Goal: Task Accomplishment & Management: Complete application form

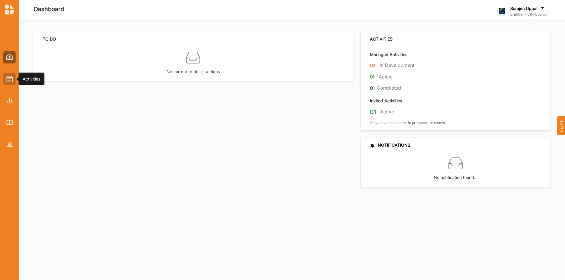
click at [14, 84] on div at bounding box center [9, 79] width 12 height 12
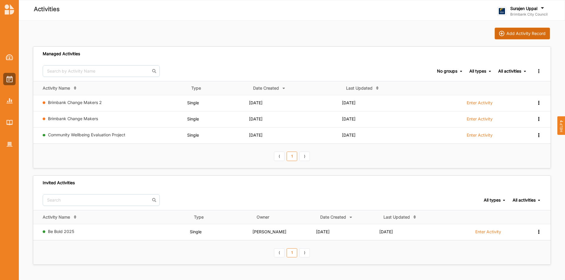
click at [518, 29] on button "Add Activity Record" at bounding box center [522, 34] width 55 height 12
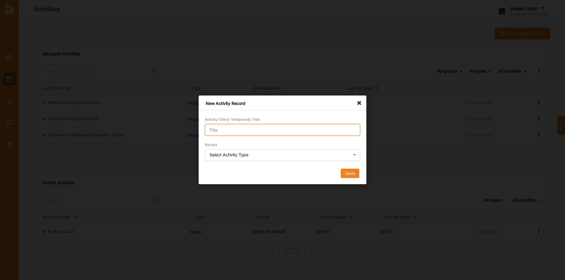
drag, startPoint x: 272, startPoint y: 132, endPoint x: 278, endPoint y: 133, distance: 5.7
click at [273, 132] on input "Activity Title or Temporarily Title" at bounding box center [282, 130] width 155 height 12
type input "[DATE] Demo"
click at [223, 157] on div "Select Activity Type" at bounding box center [228, 155] width 39 height 4
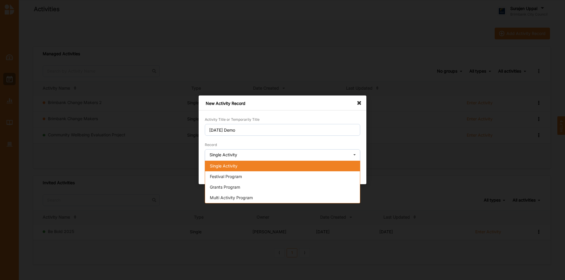
click at [212, 169] on div "Single Activity" at bounding box center [282, 166] width 155 height 11
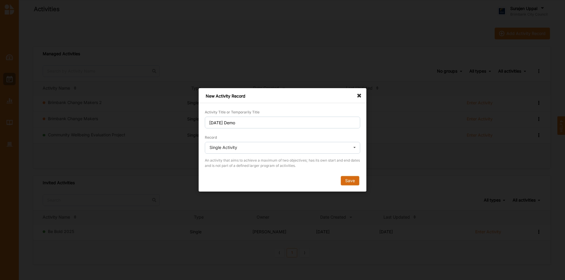
click at [351, 184] on button "Save" at bounding box center [350, 181] width 19 height 9
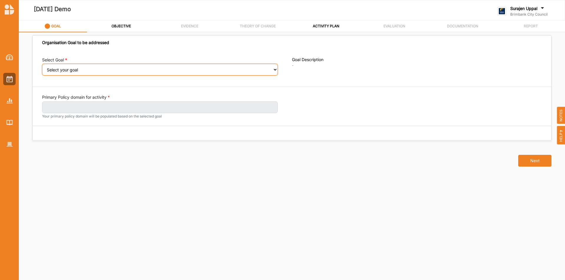
click at [90, 74] on select "Select your goal People: Social connection and wellbeing People: Healthy active…" at bounding box center [160, 70] width 236 height 12
select select "382"
click at [42, 68] on select "Select your goal People: Social connection and wellbeing People: Healthy active…" at bounding box center [160, 70] width 236 height 12
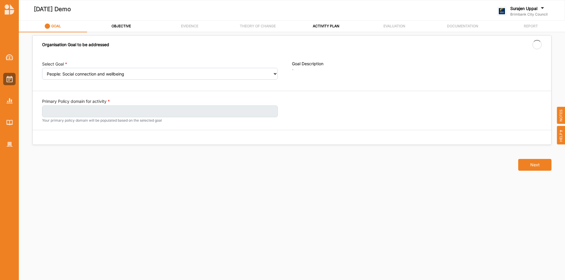
select select "382"
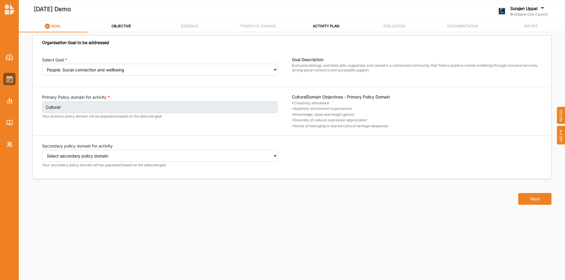
click at [78, 163] on small "Your secondary policy domain will be populated based on the selected goal" at bounding box center [160, 165] width 236 height 5
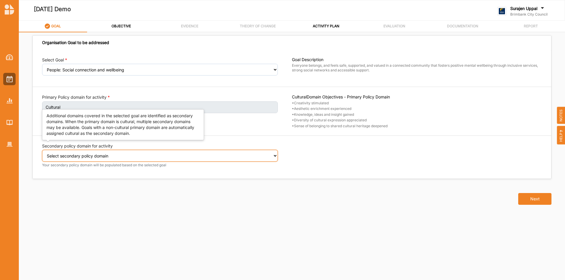
click at [88, 158] on select "Select secondary policy domain No second domain for this activity Social Govern…" at bounding box center [160, 156] width 236 height 12
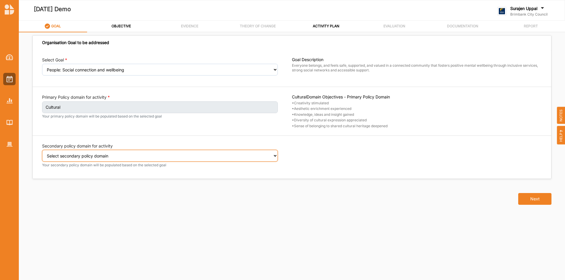
select select "4"
click at [42, 154] on select "Select secondary policy domain No second domain for this activity Social Govern…" at bounding box center [160, 156] width 236 height 12
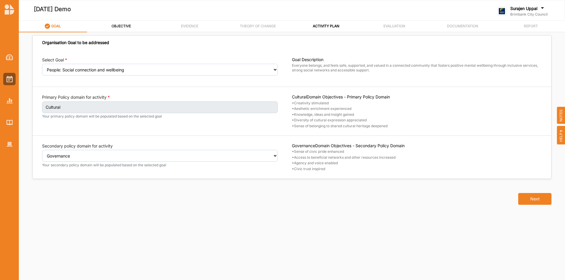
click at [124, 22] on div "OBJECTIVE" at bounding box center [121, 26] width 20 height 10
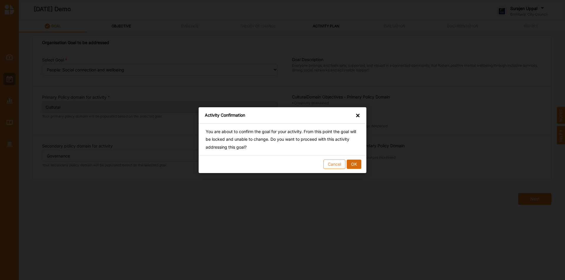
click at [356, 169] on button "OK" at bounding box center [354, 163] width 15 height 9
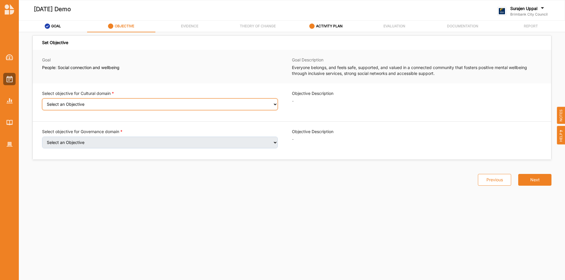
click at [74, 108] on select "Select an Objective Creativity stimulated Aesthetic enrichment experienced Know…" at bounding box center [160, 105] width 236 height 12
select select "1"
click at [42, 102] on select "Select an Objective Creativity stimulated Aesthetic enrichment experienced Know…" at bounding box center [160, 105] width 236 height 12
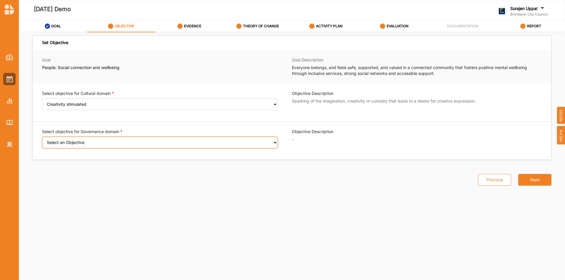
click at [90, 146] on select "Select an Objective Sense of civic pride enhanced Access to beneficial networks…" at bounding box center [160, 143] width 236 height 12
select select "17"
click at [42, 141] on select "Select an Objective Sense of civic pride enhanced Access to beneficial networks…" at bounding box center [160, 143] width 236 height 12
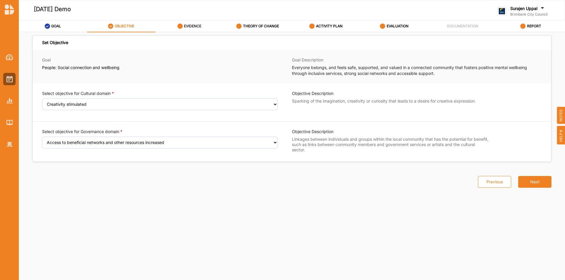
click at [196, 26] on label "EVIDENCE" at bounding box center [192, 26] width 17 height 5
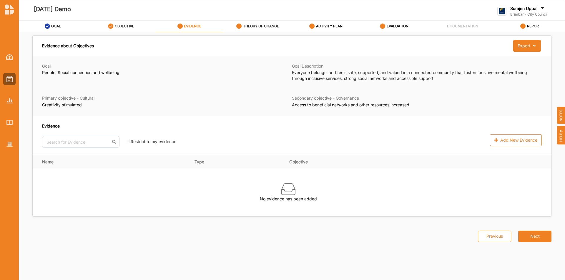
click at [257, 21] on div "THEORY OF CHANGE" at bounding box center [257, 26] width 43 height 11
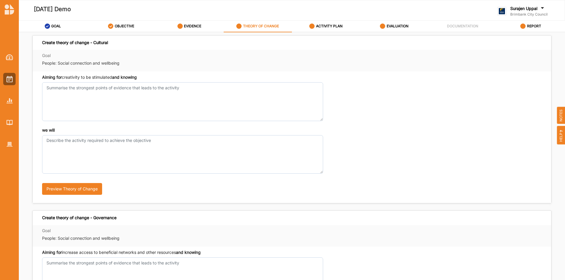
click at [318, 19] on div "[DATE] Demo" at bounding box center [186, 10] width 334 height 28
click at [320, 27] on label "ACTIVITY PLAN" at bounding box center [329, 26] width 26 height 5
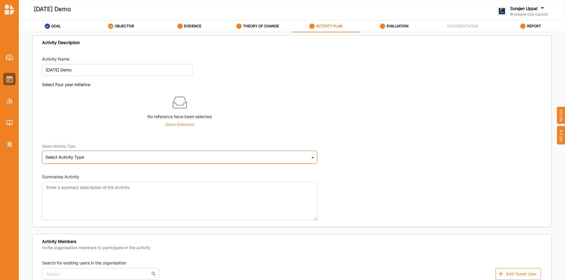
click at [150, 152] on div "Select Activity Type Cultural infrastructure development Acquisitions and Commi…" at bounding box center [179, 157] width 275 height 13
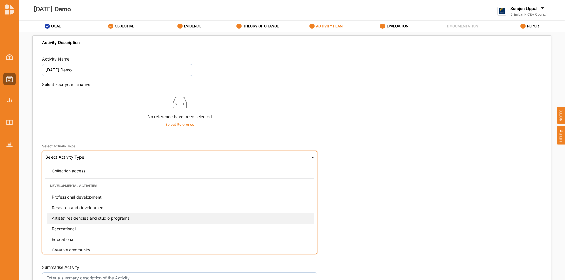
scroll to position [150, 0]
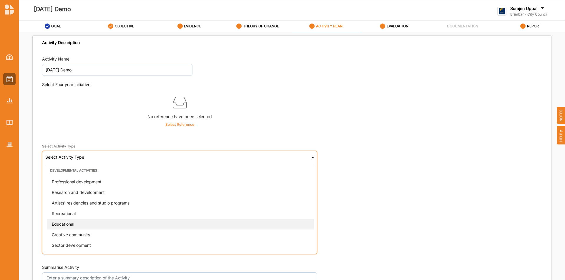
click at [108, 223] on div "Educational" at bounding box center [181, 224] width 269 height 11
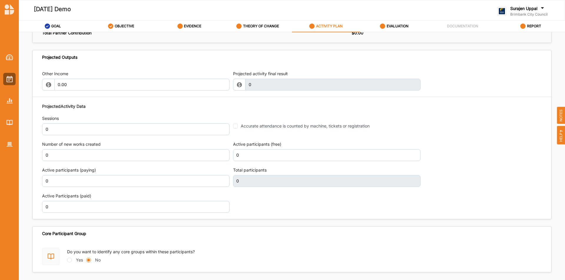
scroll to position [669, 0]
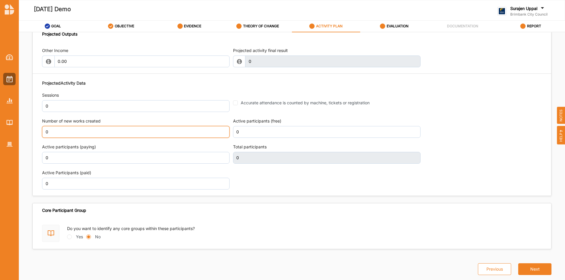
click at [72, 131] on input "0" at bounding box center [135, 132] width 187 height 12
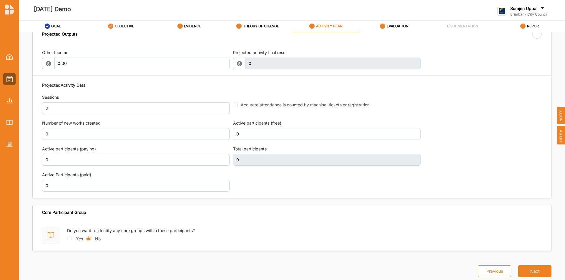
click at [75, 164] on div "Projected Activity Data Sessions 0 Accurate attendance is counted by machine, t…" at bounding box center [292, 137] width 500 height 116
click at [76, 164] on input "0" at bounding box center [135, 160] width 187 height 12
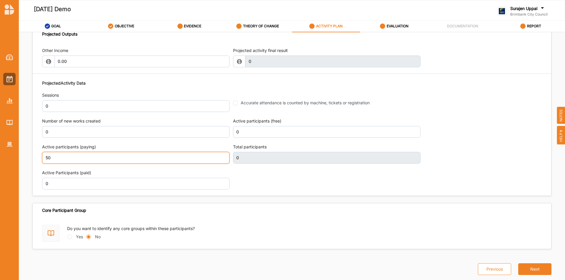
type input "50"
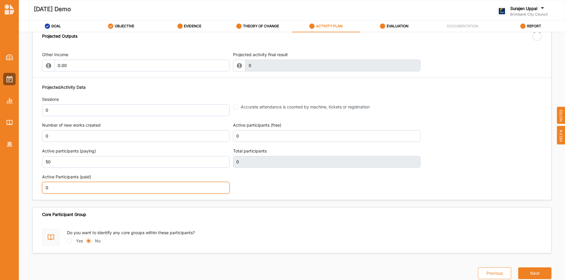
click at [117, 184] on input "0" at bounding box center [135, 188] width 187 height 12
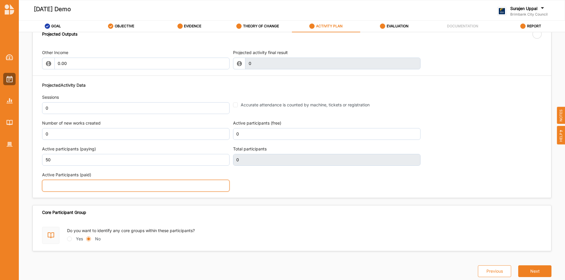
type input "50"
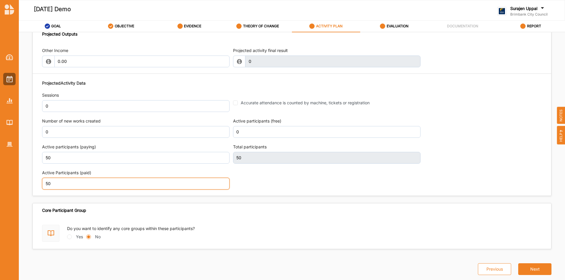
type input "50"
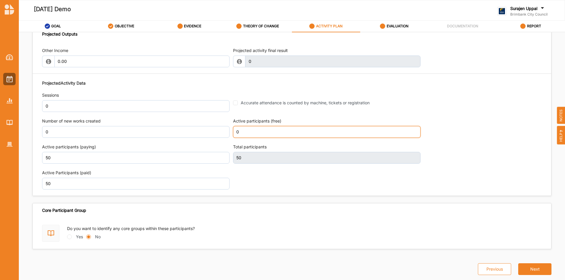
click at [274, 130] on input "0" at bounding box center [326, 132] width 187 height 12
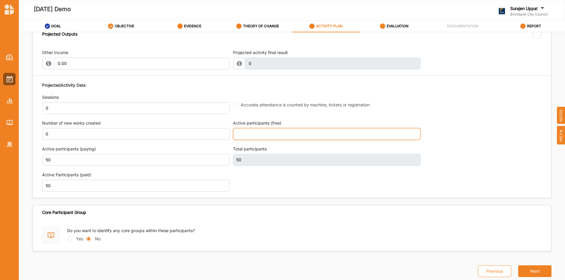
type input "100"
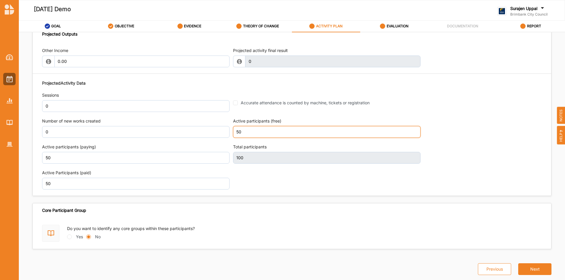
type input "50"
click at [372, 87] on div "Projected Activity Data Sessions 0 Accurate attendance is counted by machine, t…" at bounding box center [292, 135] width 500 height 116
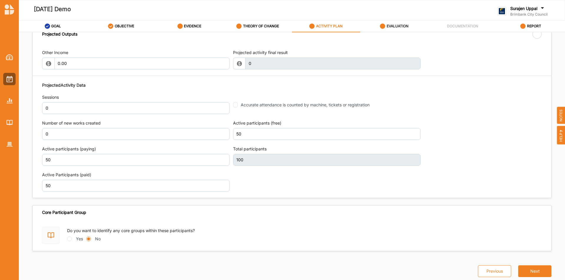
click at [395, 28] on label "EVALUATION" at bounding box center [398, 26] width 22 height 5
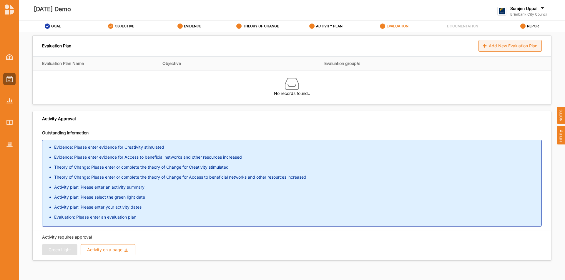
click at [504, 49] on div "Add New Evaluation Plan" at bounding box center [509, 46] width 63 height 12
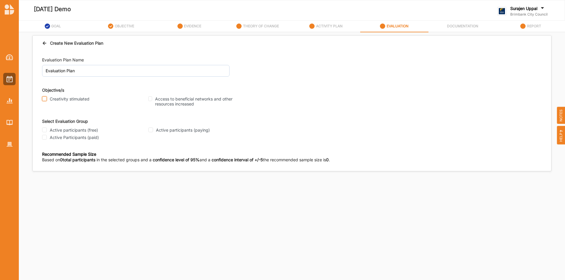
click at [45, 100] on input "Creativity stimulated" at bounding box center [44, 99] width 5 height 5
checkbox input "true"
click at [149, 98] on input "Access to beneficial networks and other resources increased" at bounding box center [150, 99] width 4 height 5
checkbox input "true"
click at [50, 132] on label "Active participants (free)" at bounding box center [74, 130] width 48 height 5
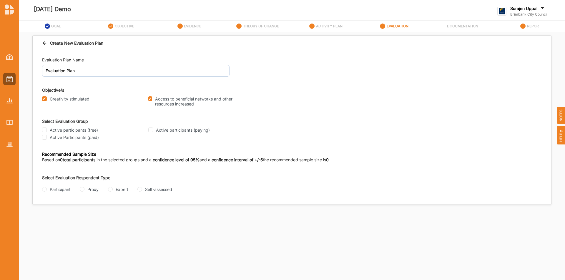
click at [47, 132] on input "Active participants (free)" at bounding box center [44, 130] width 5 height 5
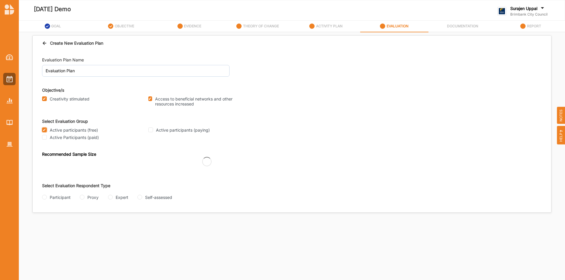
click at [43, 131] on input "Active participants (free)" at bounding box center [44, 130] width 5 height 5
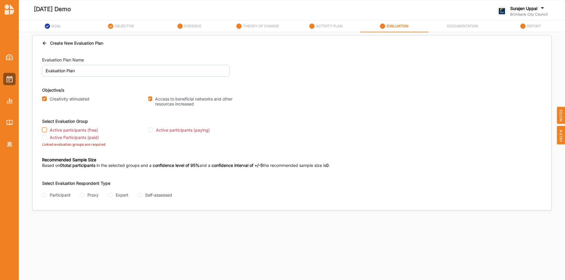
click at [46, 129] on input "Active participants (free)" at bounding box center [44, 130] width 5 height 5
checkbox input "true"
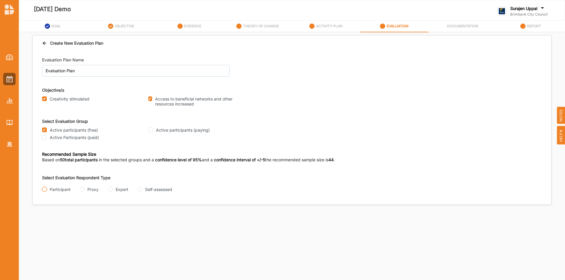
click at [44, 188] on input "Participant" at bounding box center [44, 189] width 5 height 5
radio input "true"
click at [45, 213] on input "Interview" at bounding box center [44, 213] width 5 height 5
radio input "true"
click at [43, 237] on input "Takso Link" at bounding box center [44, 236] width 5 height 5
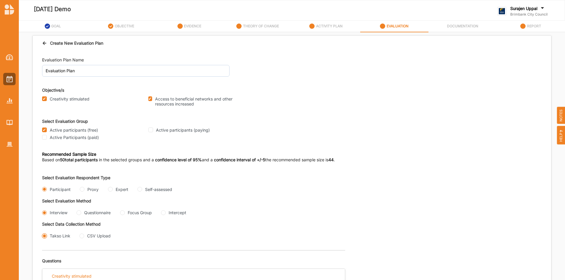
radio input "true"
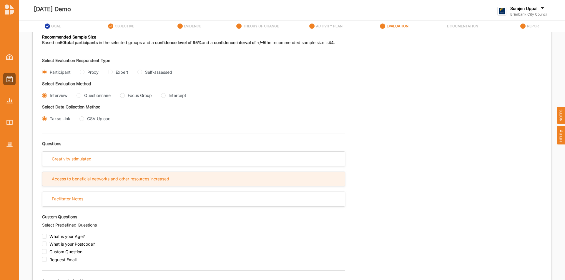
scroll to position [118, 0]
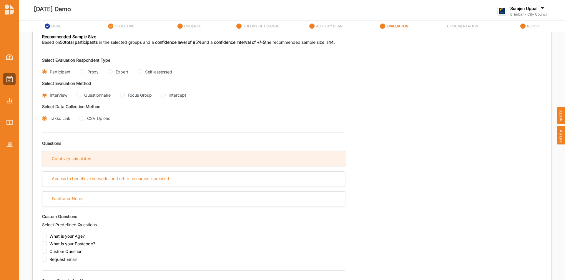
click at [104, 161] on div "Creativity stimulated" at bounding box center [193, 159] width 302 height 14
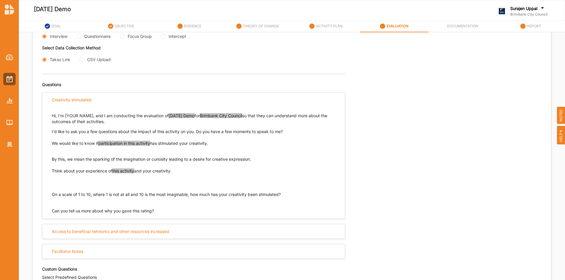
scroll to position [206, 0]
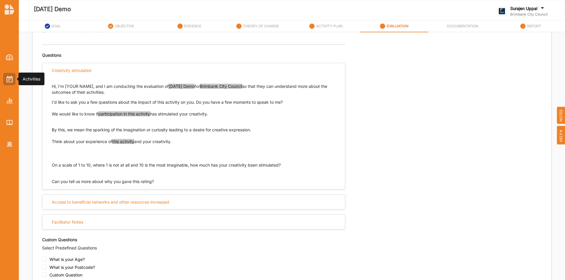
click at [4, 77] on div at bounding box center [9, 79] width 12 height 12
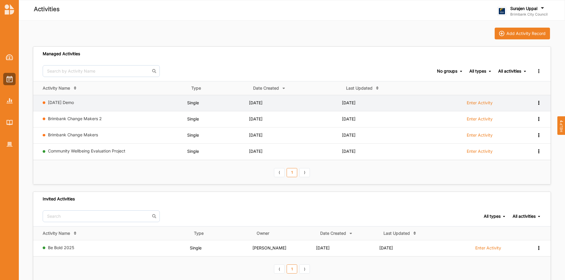
click at [539, 102] on icon at bounding box center [538, 102] width 5 height 4
click at [519, 146] on div "Remove" at bounding box center [523, 145] width 26 height 4
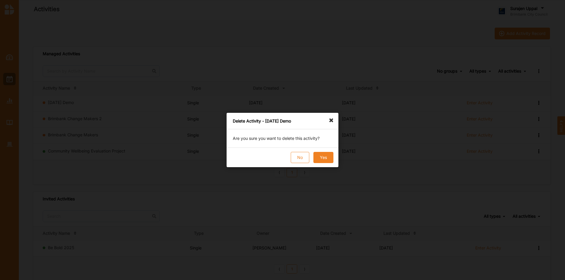
click at [329, 163] on button "Yes" at bounding box center [323, 157] width 20 height 11
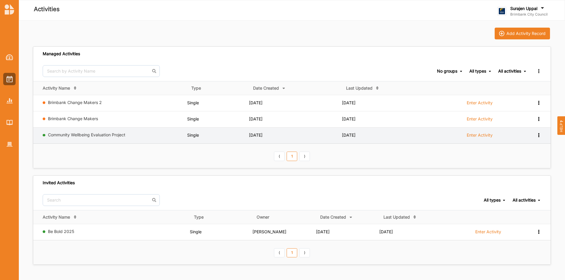
click at [485, 138] on label "Enter Activity" at bounding box center [480, 135] width 26 height 5
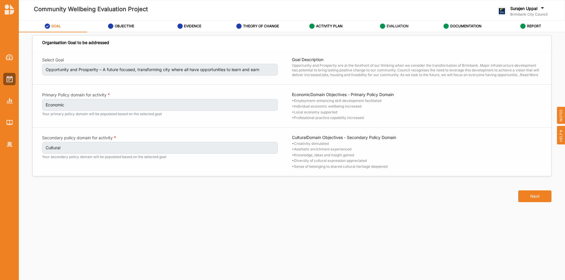
click at [402, 27] on label "EVALUATION" at bounding box center [398, 26] width 22 height 5
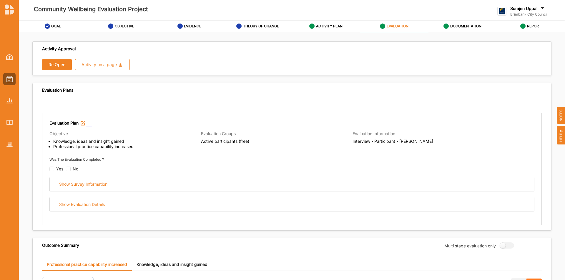
click at [50, 66] on button "Re Open" at bounding box center [57, 64] width 30 height 11
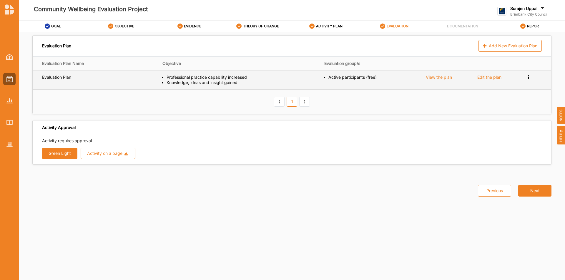
click at [494, 79] on div "Edit the plan" at bounding box center [489, 77] width 24 height 5
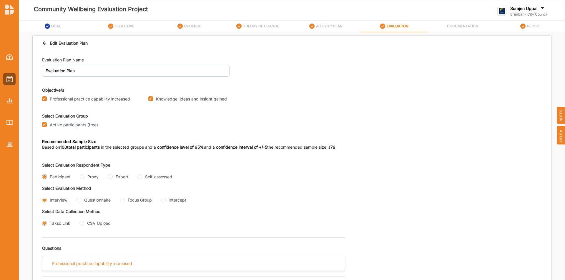
click at [82, 201] on div "Questionnaire" at bounding box center [94, 200] width 34 height 6
click at [79, 202] on input "Questionnaire" at bounding box center [79, 200] width 5 height 5
radio input "true"
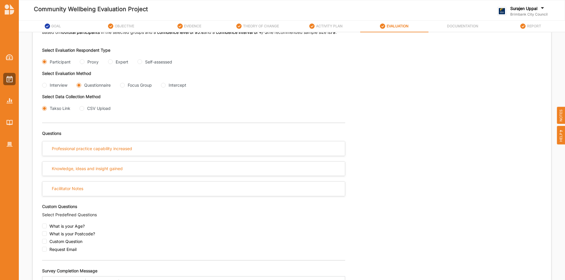
scroll to position [118, 0]
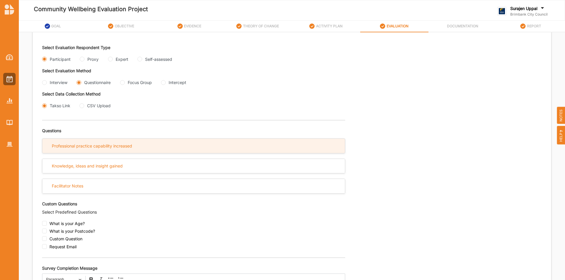
click at [240, 152] on div "Professional practice capability increased" at bounding box center [193, 146] width 302 height 14
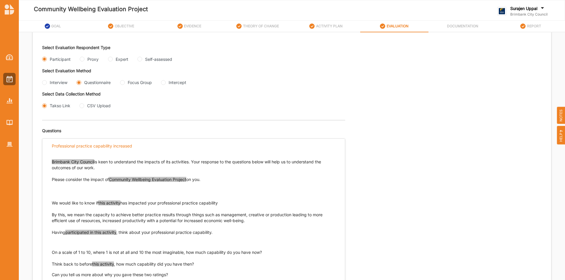
drag, startPoint x: 223, startPoint y: 180, endPoint x: 59, endPoint y: 154, distance: 165.3
click at [59, 154] on div "Brimbank City Council is keen to understand the impacts of its activities. Your…" at bounding box center [194, 210] width 284 height 114
copy p "Brimbank City Council is keen to understand the impacts of its activities. Your…"
click at [45, 83] on input "Interview" at bounding box center [44, 82] width 5 height 5
radio input "true"
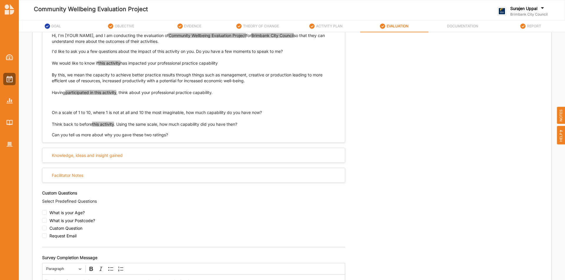
scroll to position [290, 0]
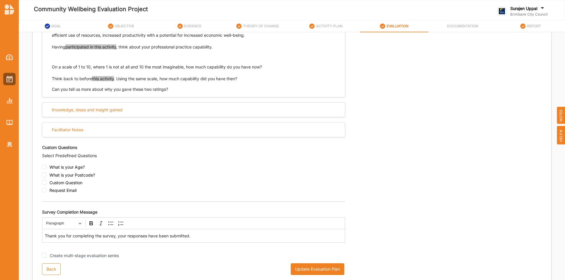
click at [325, 271] on button "Update Evaluation Plan" at bounding box center [318, 270] width 54 height 12
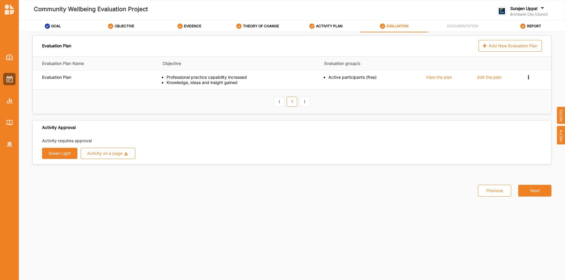
click at [57, 154] on button "Green Light" at bounding box center [59, 153] width 35 height 11
